Goal: Navigation & Orientation: Find specific page/section

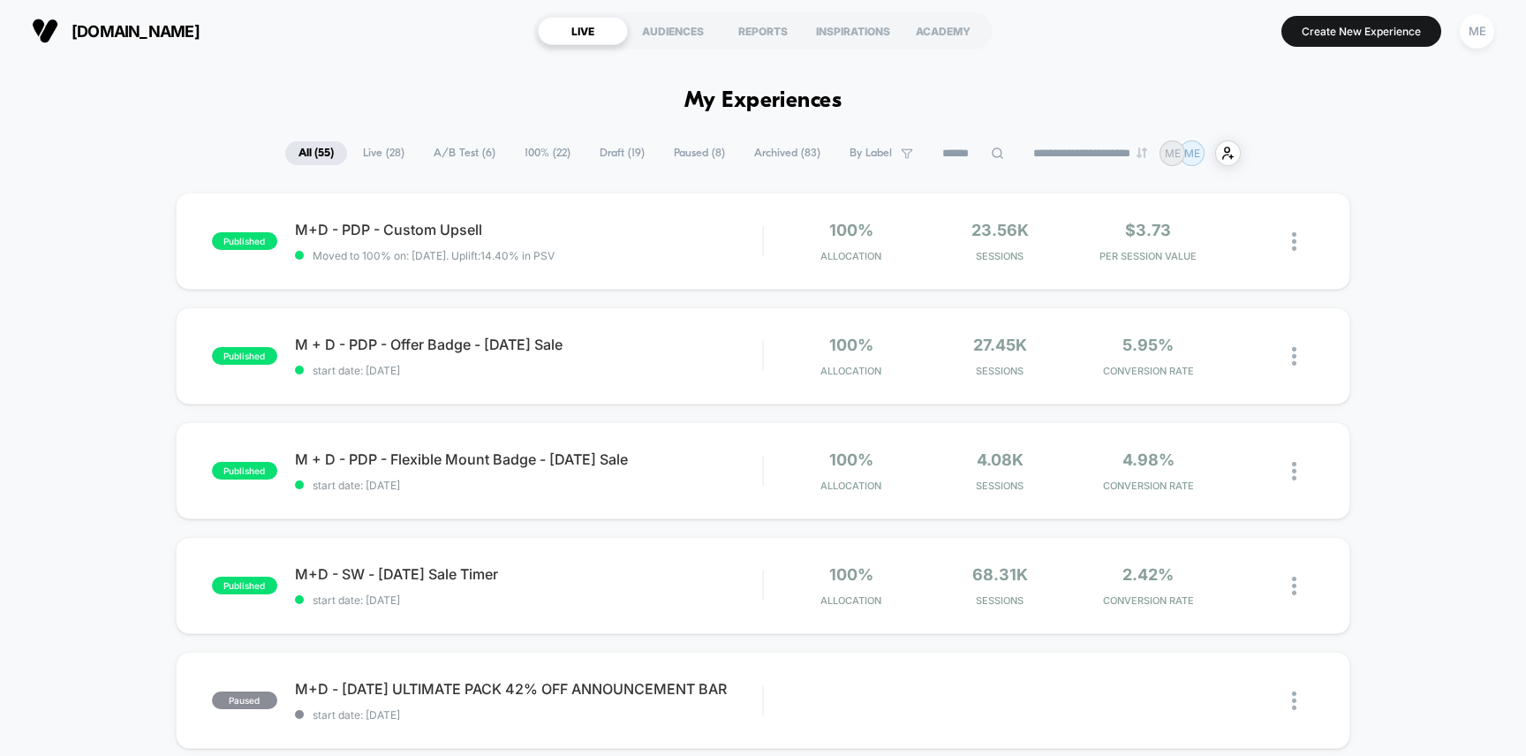
click at [539, 149] on span "100% ( 22 )" at bounding box center [547, 153] width 72 height 24
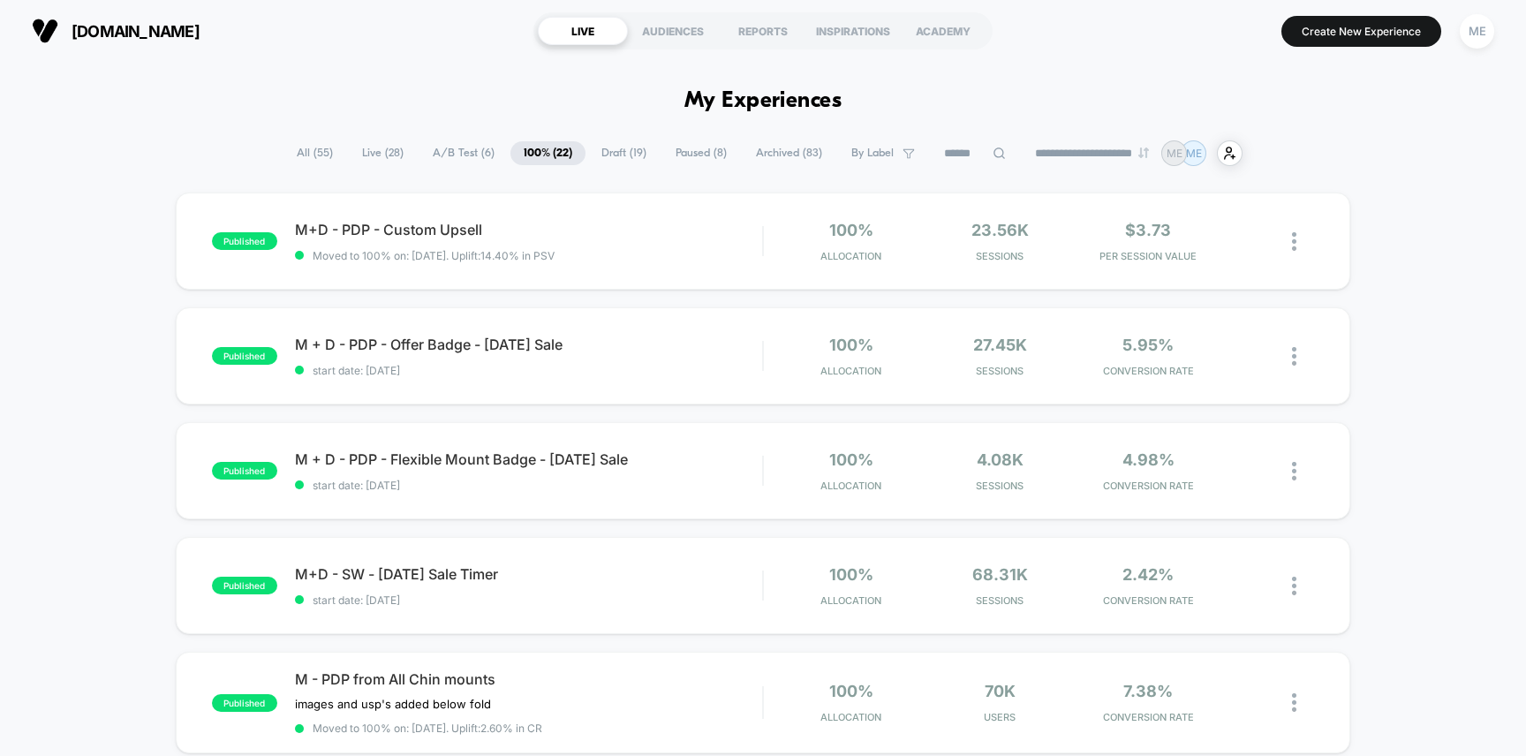
click at [451, 151] on span "A/B Test ( 6 )" at bounding box center [463, 153] width 88 height 24
